Goal: Check status: Check status

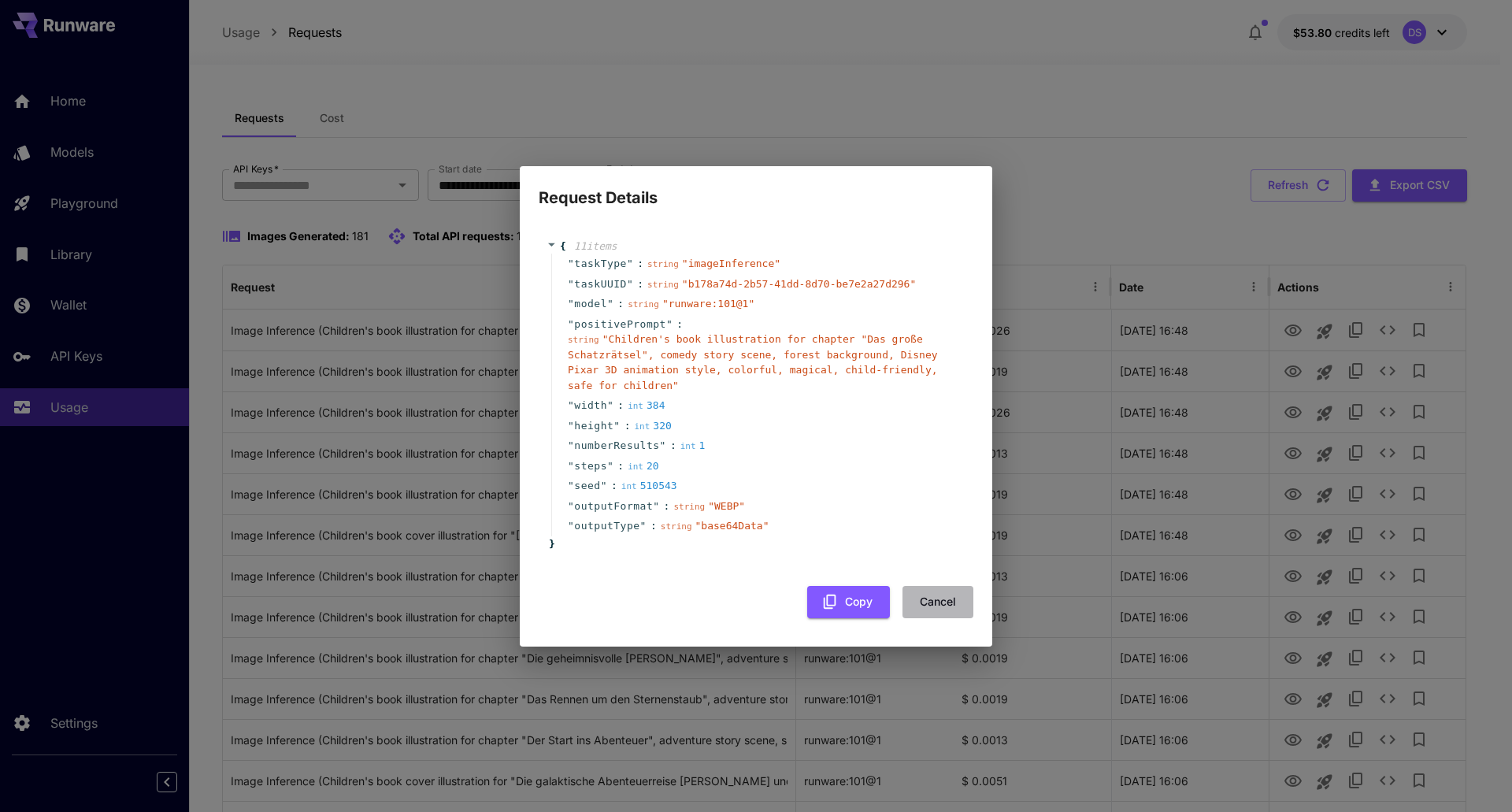
click at [930, 594] on button "Cancel" at bounding box center [938, 602] width 71 height 33
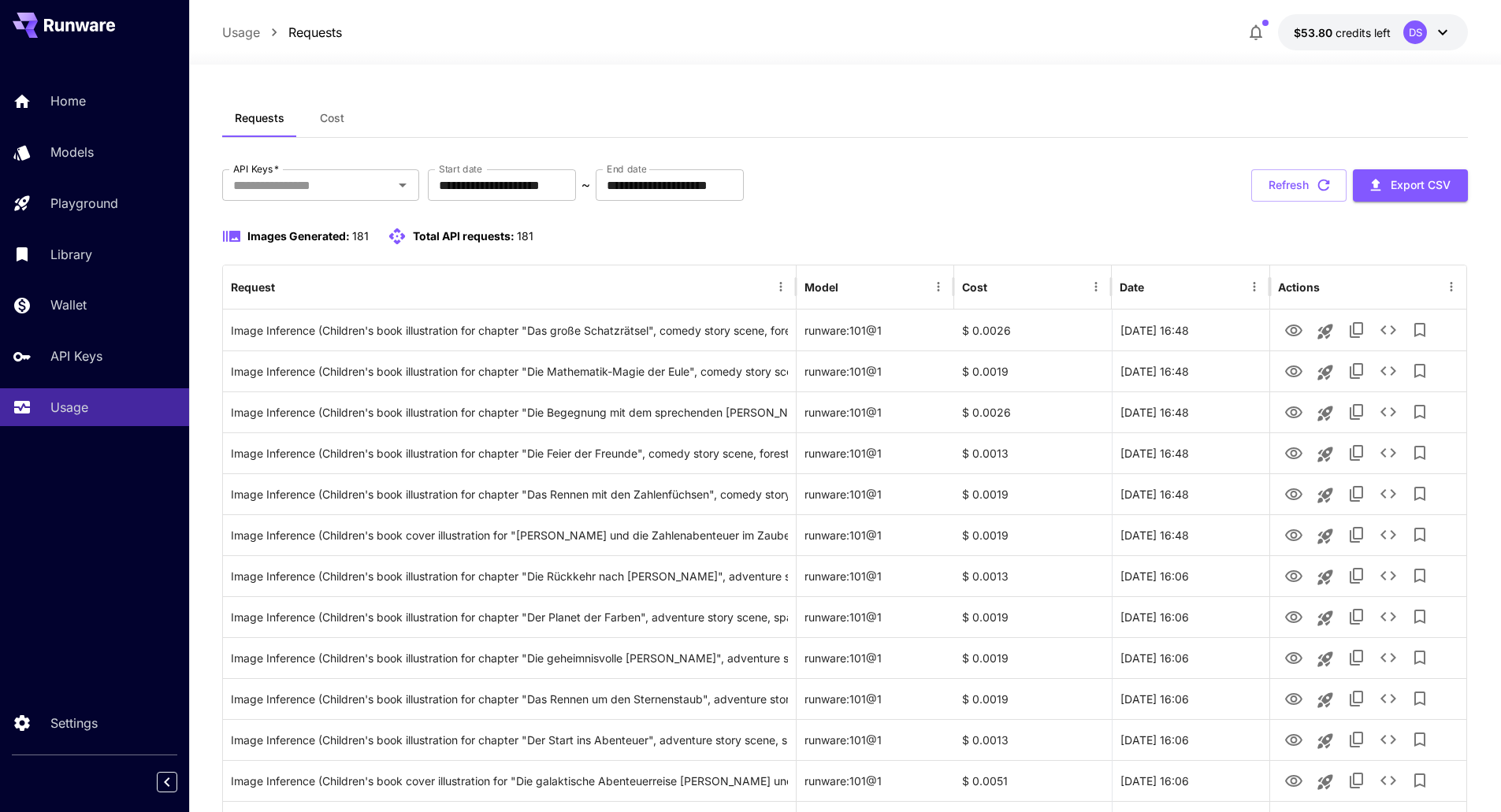
click at [1280, 190] on button "Refresh" at bounding box center [1299, 186] width 95 height 33
click at [1289, 182] on button "Refresh" at bounding box center [1299, 186] width 95 height 33
click at [1332, 179] on button "Refresh" at bounding box center [1299, 186] width 95 height 33
click at [1291, 190] on button "Refresh" at bounding box center [1299, 186] width 95 height 33
click at [339, 113] on span "Cost" at bounding box center [332, 117] width 24 height 14
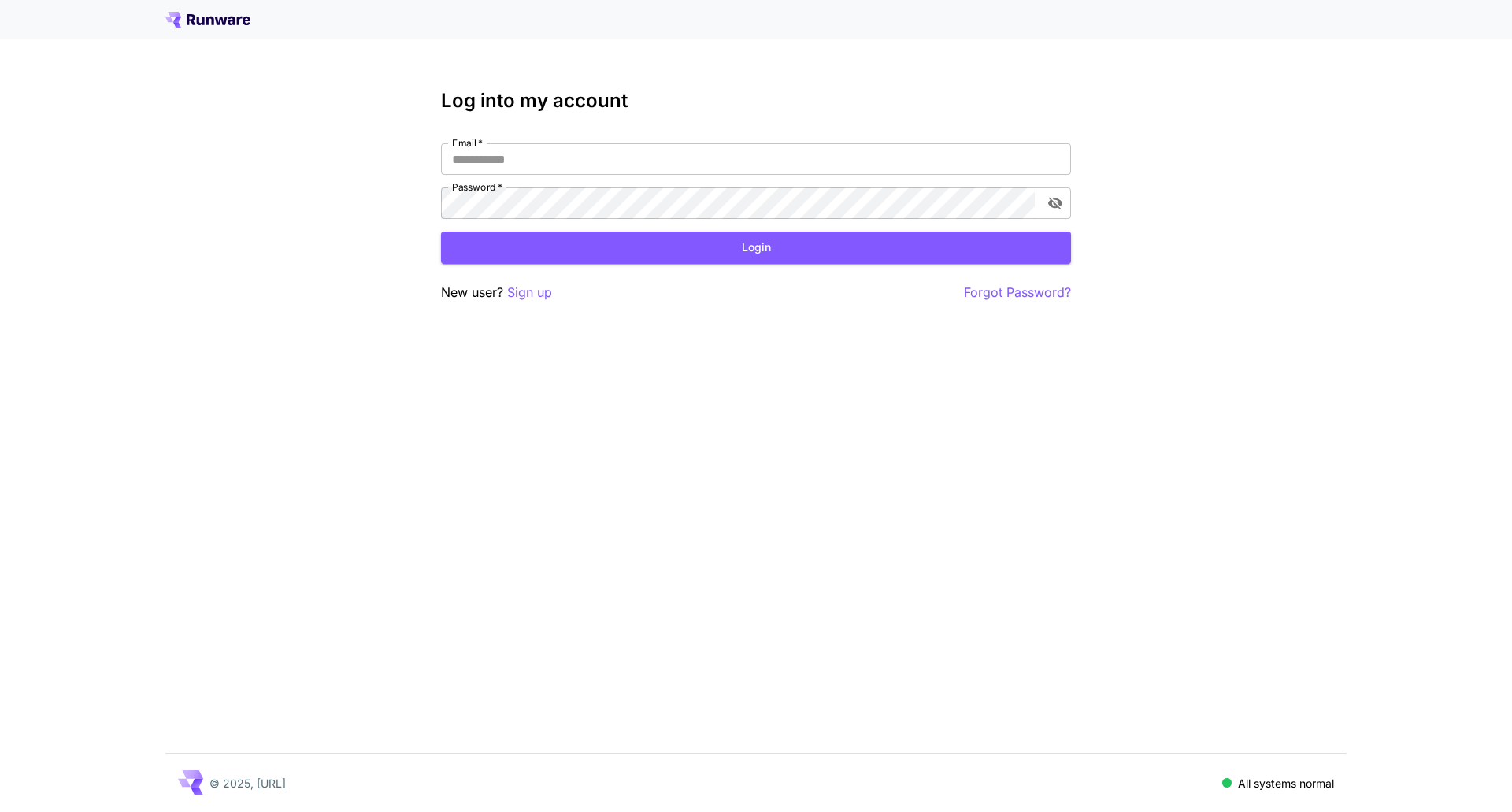
type input "**********"
click at [700, 229] on form "**********" at bounding box center [756, 204] width 630 height 121
click at [709, 241] on button "Login" at bounding box center [756, 248] width 630 height 33
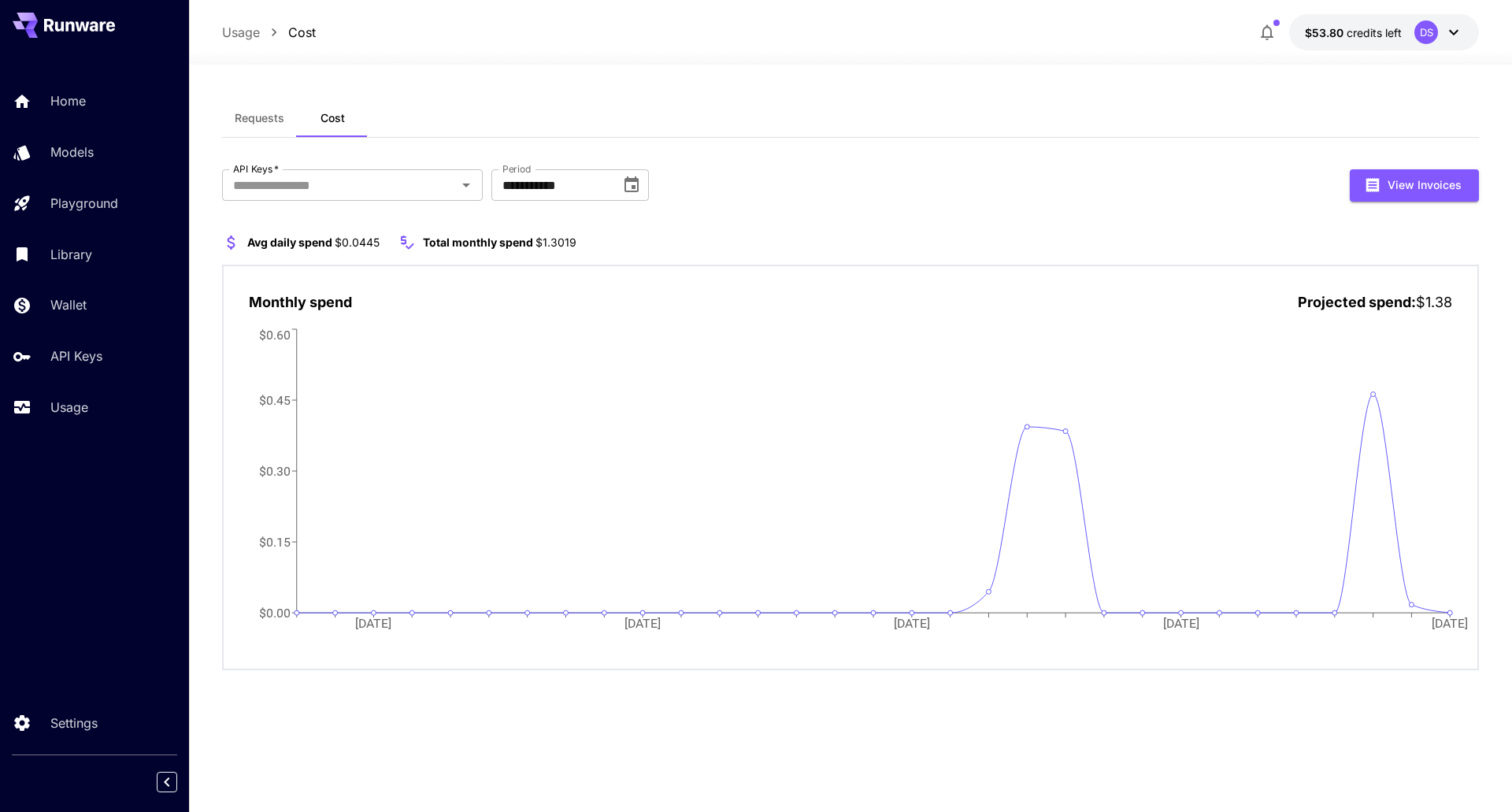
click at [267, 120] on span "Requests" at bounding box center [259, 117] width 50 height 14
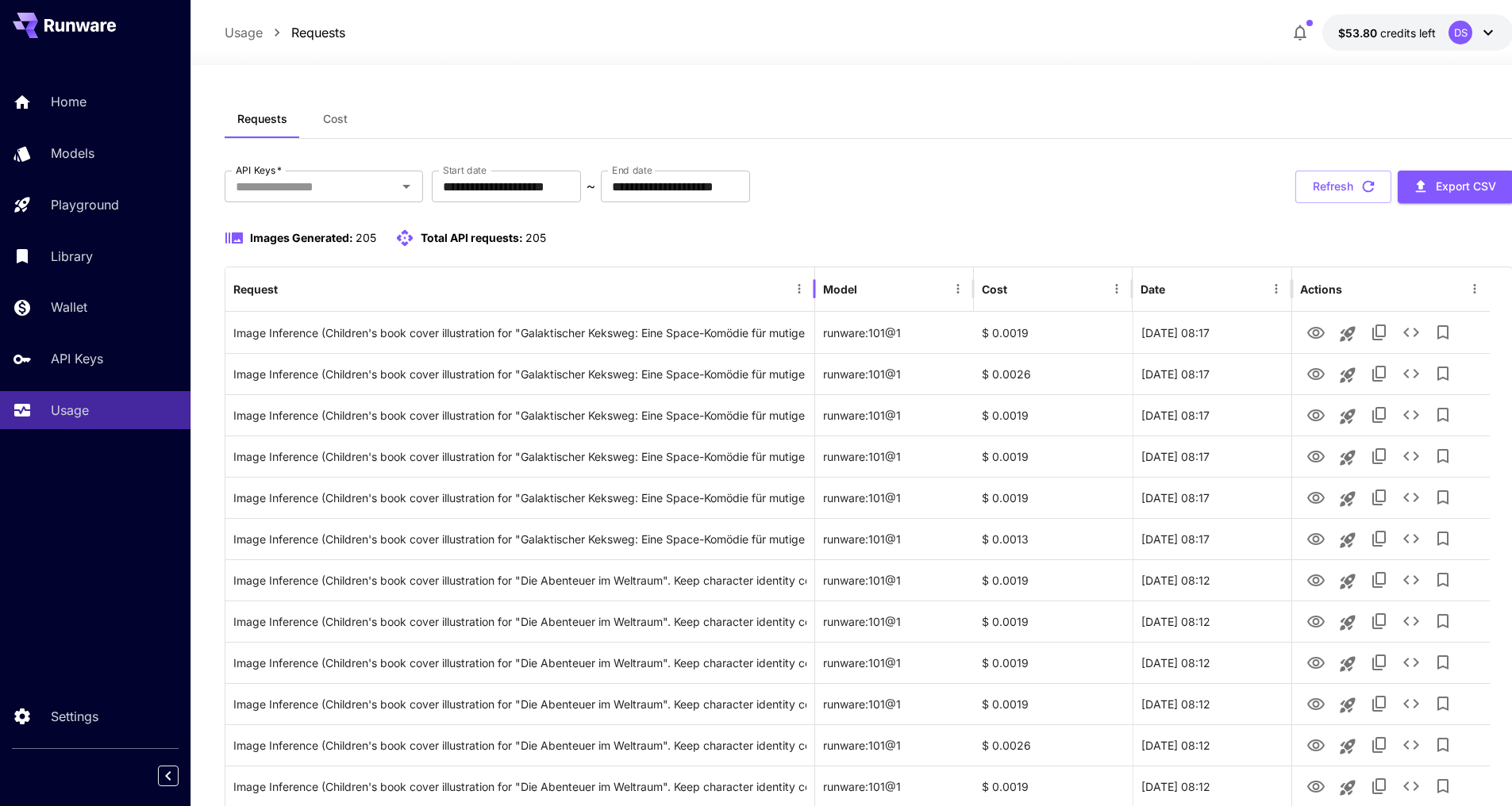
drag, startPoint x: 802, startPoint y: 286, endPoint x: 814, endPoint y: 282, distance: 12.6
click at [814, 282] on div at bounding box center [814, 289] width 8 height 44
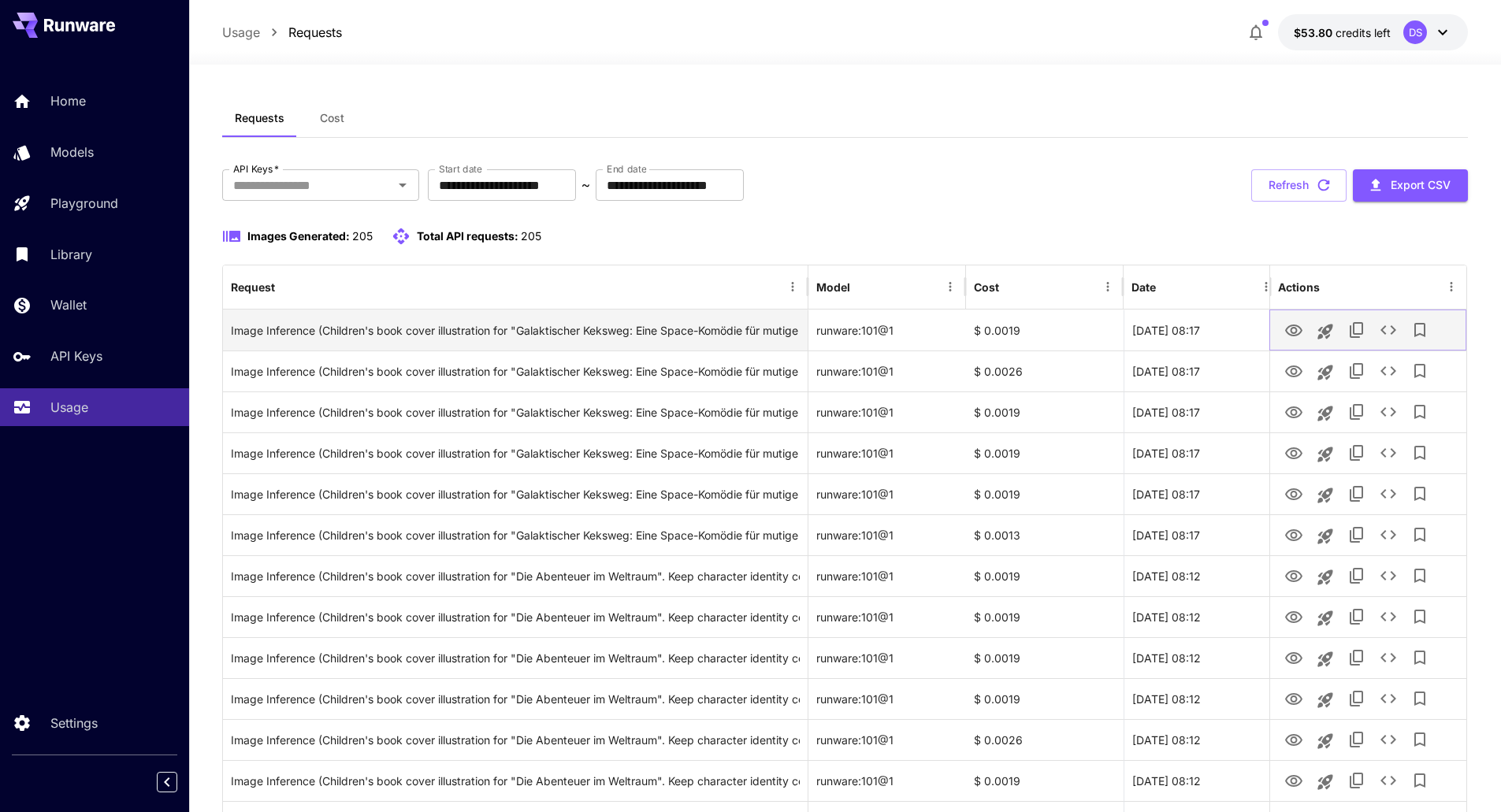
click at [1294, 327] on icon "View Image" at bounding box center [1293, 330] width 17 height 11
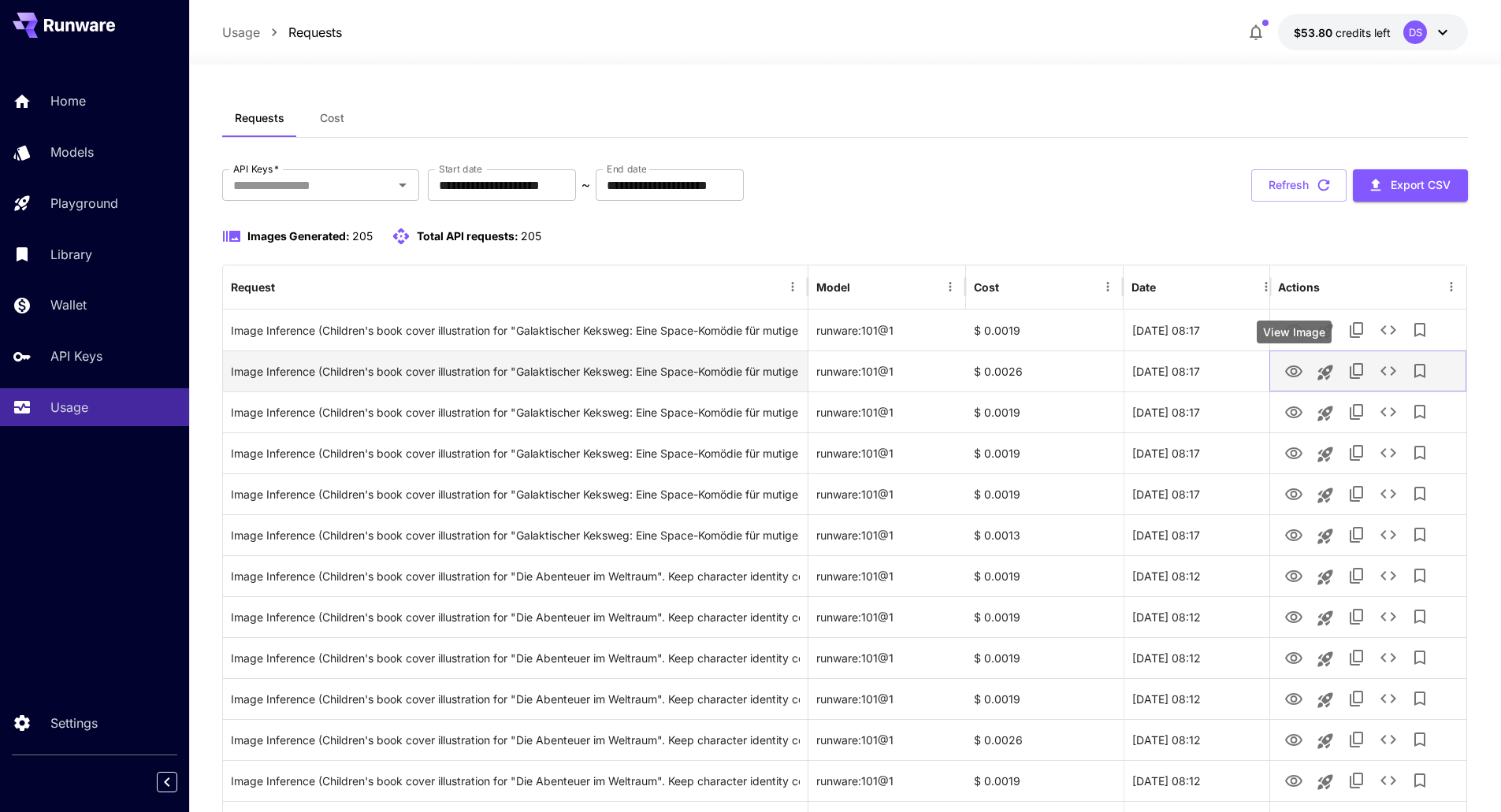
click at [1296, 373] on icon "View Image" at bounding box center [1293, 371] width 17 height 11
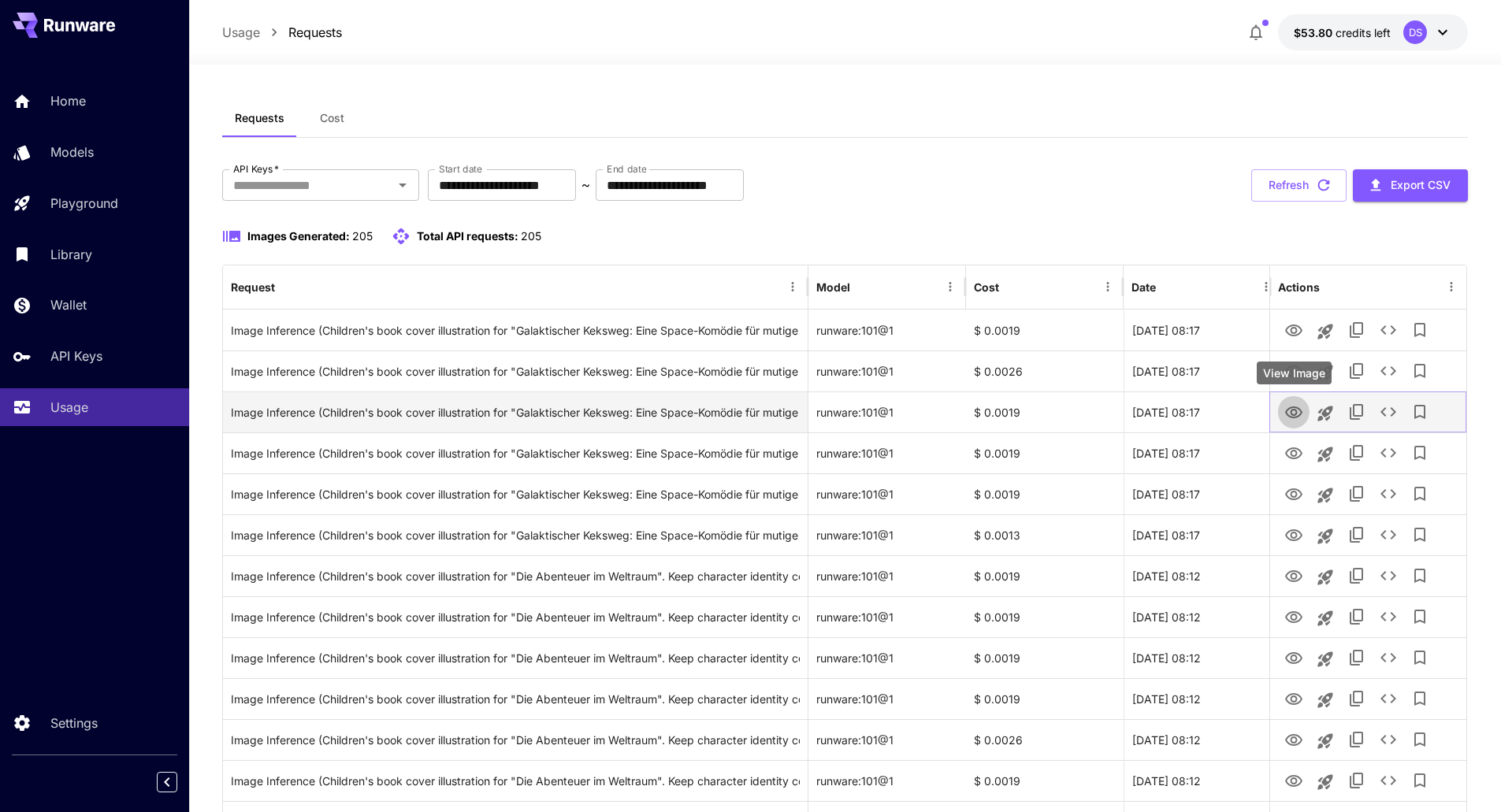
click at [1300, 400] on button "View Image" at bounding box center [1294, 412] width 32 height 33
click at [1294, 409] on icon "View Image" at bounding box center [1293, 412] width 17 height 11
click at [1385, 414] on icon "See details" at bounding box center [1388, 412] width 19 height 19
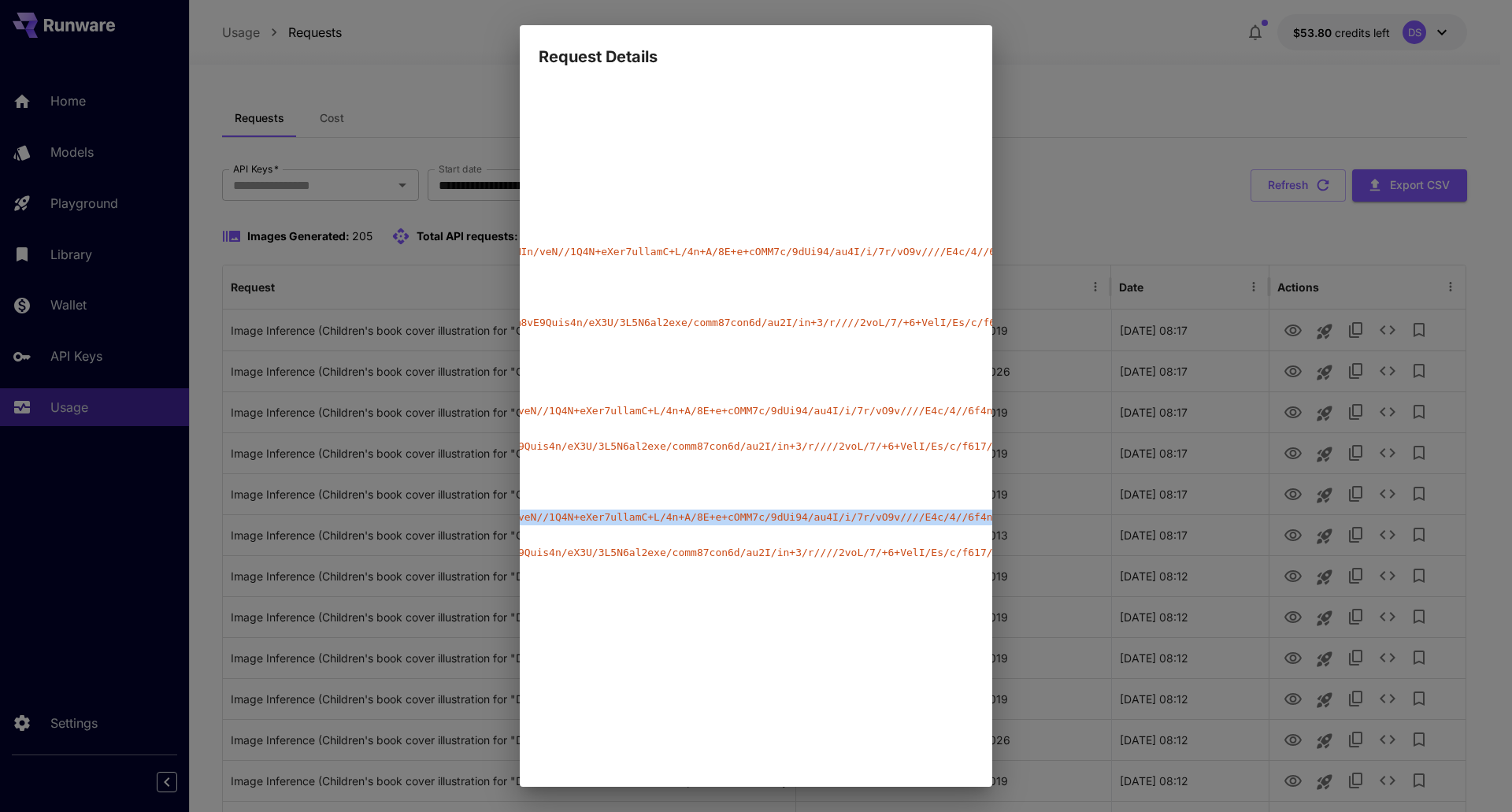
scroll to position [247, 0]
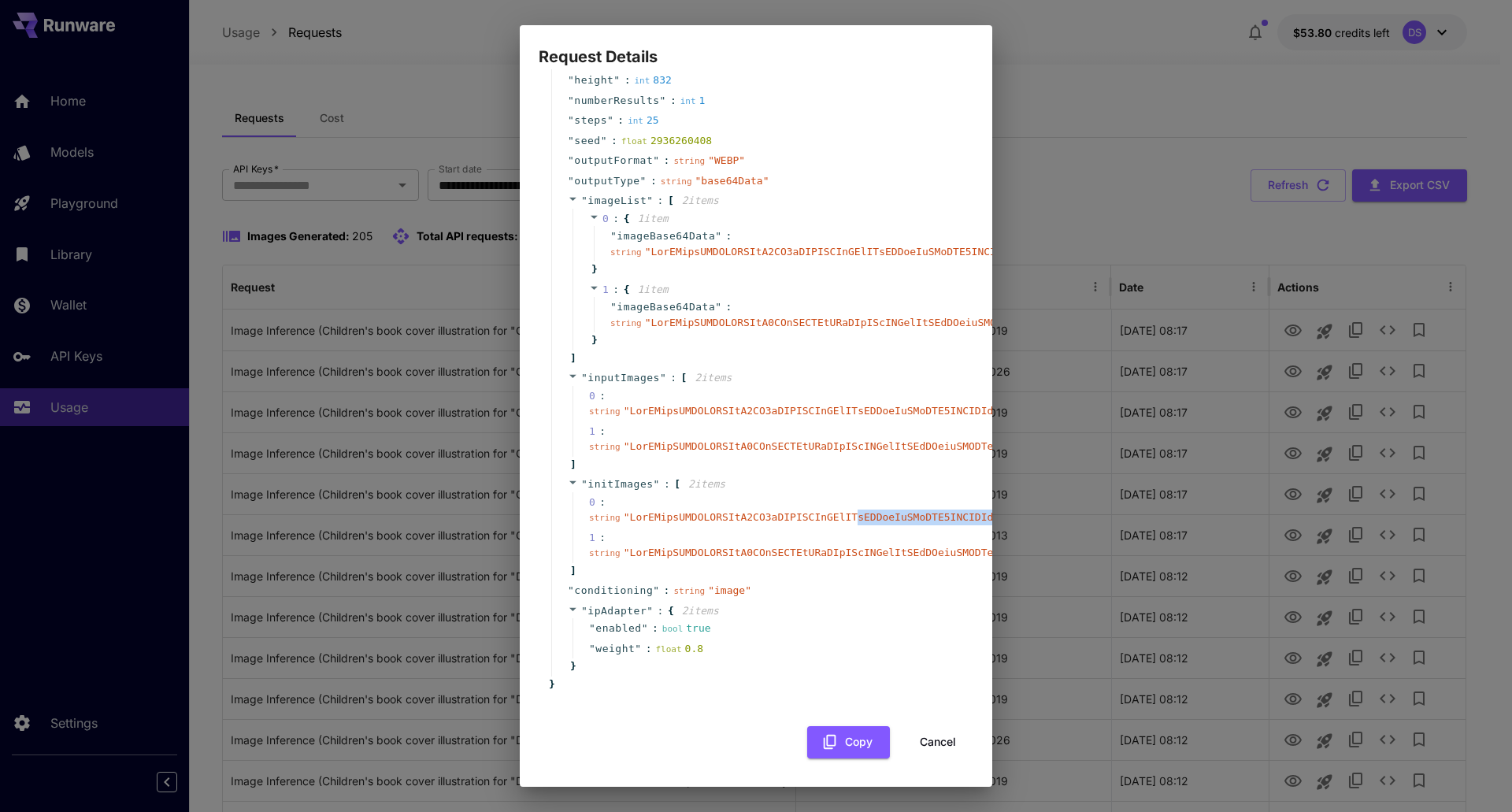
drag, startPoint x: 841, startPoint y: 502, endPoint x: 292, endPoint y: 517, distance: 549.2
click at [292, 517] on div "Request Details { 16 item s " taskType " : string " imageInference " " taskUUID…" at bounding box center [756, 406] width 1512 height 812
click at [935, 734] on button "Cancel" at bounding box center [938, 743] width 71 height 33
